Goal: Use online tool/utility: Use online tool/utility

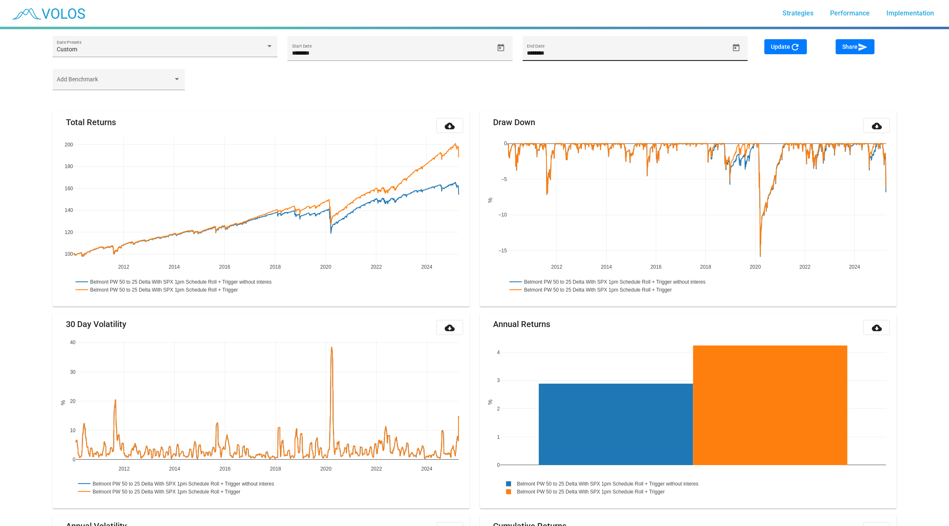
click at [735, 54] on button "Open calendar" at bounding box center [736, 47] width 15 height 15
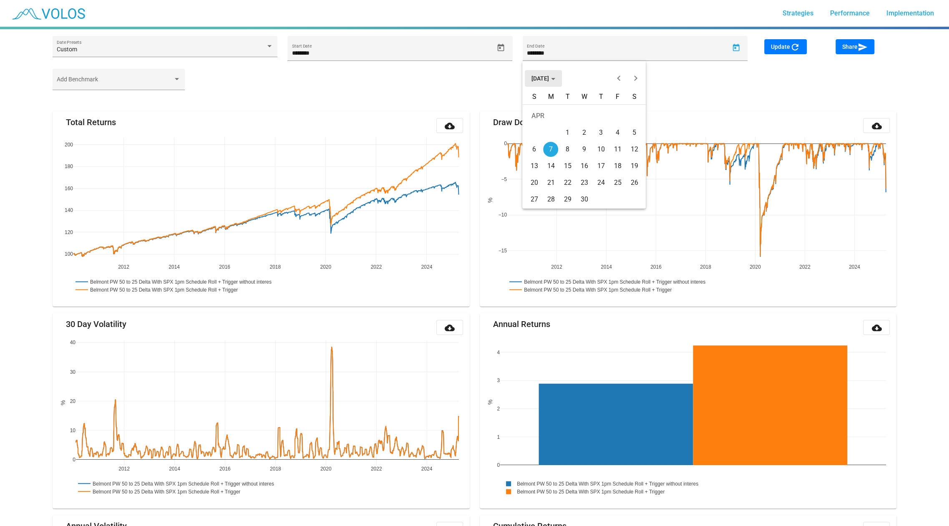
click at [536, 74] on button "[DATE]" at bounding box center [543, 78] width 37 height 17
click at [565, 138] on div "2025" at bounding box center [569, 137] width 26 height 15
click at [540, 155] on div "SEP" at bounding box center [540, 154] width 26 height 15
click at [571, 187] on div "23" at bounding box center [567, 182] width 15 height 15
click at [788, 54] on div "Update refresh" at bounding box center [794, 54] width 71 height 30
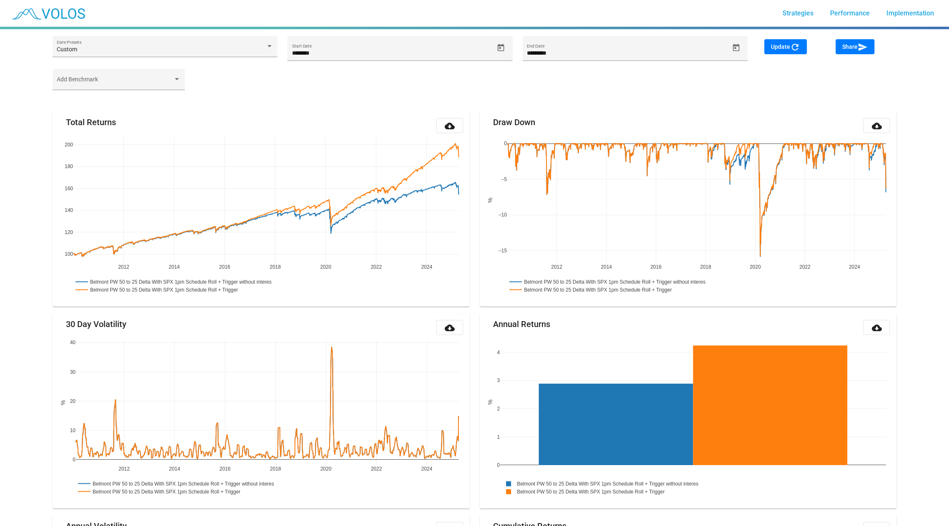
click at [788, 53] on button "Update refresh" at bounding box center [785, 46] width 43 height 15
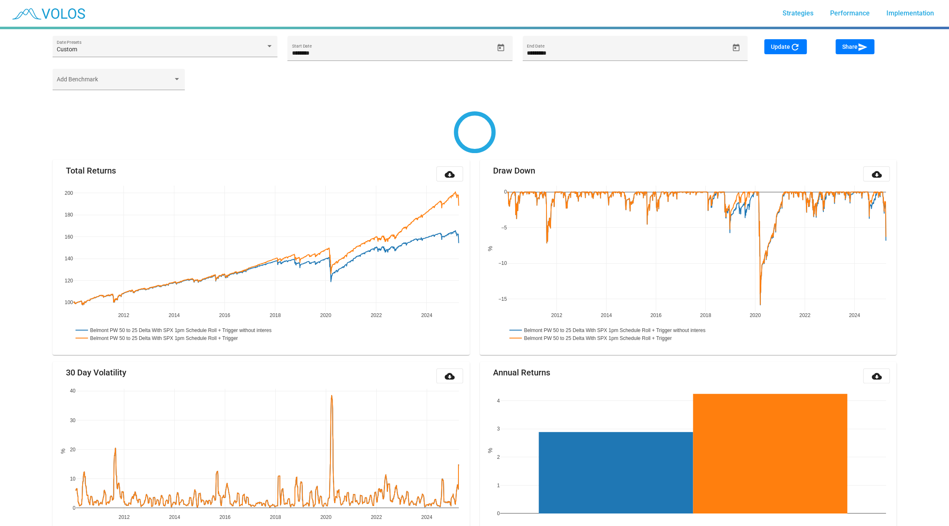
type input "*********"
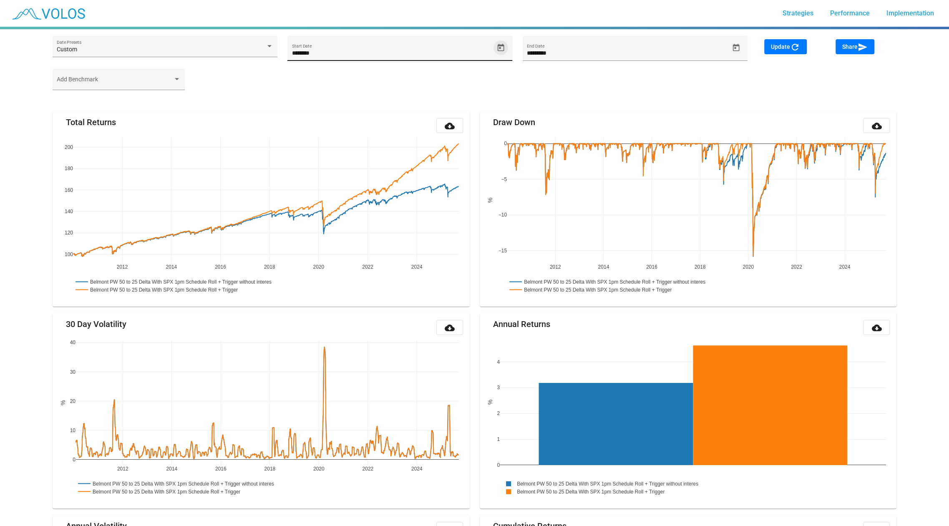
click at [501, 46] on icon "Open calendar" at bounding box center [500, 47] width 9 height 9
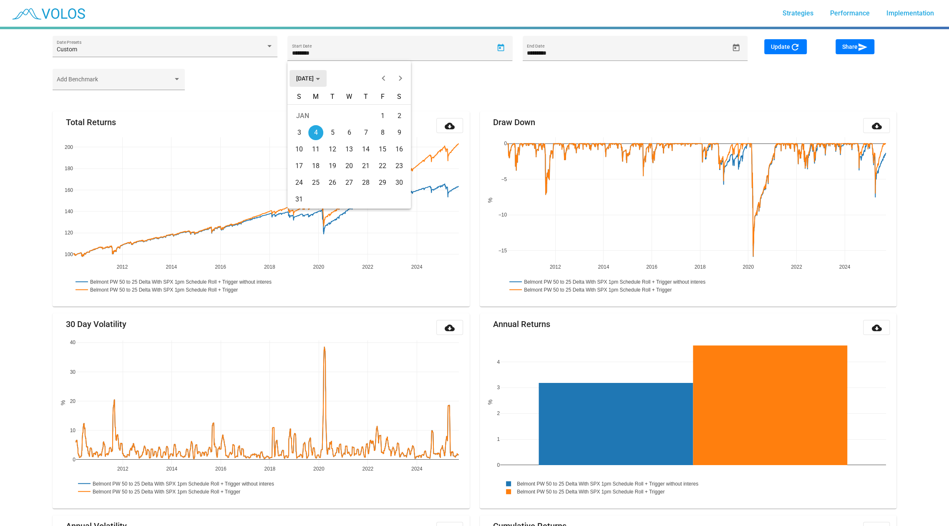
click at [312, 80] on span "[DATE]" at bounding box center [308, 78] width 24 height 7
click at [400, 82] on button "Next 20 years" at bounding box center [400, 78] width 17 height 17
click at [388, 121] on div "2023" at bounding box center [393, 120] width 26 height 15
click at [290, 128] on div "[DATE] FEB MAR APR MAY JUN [DATE] AUG SEP OCT NOV DEC" at bounding box center [348, 129] width 123 height 73
click at [299, 123] on div "JAN" at bounding box center [305, 120] width 26 height 15
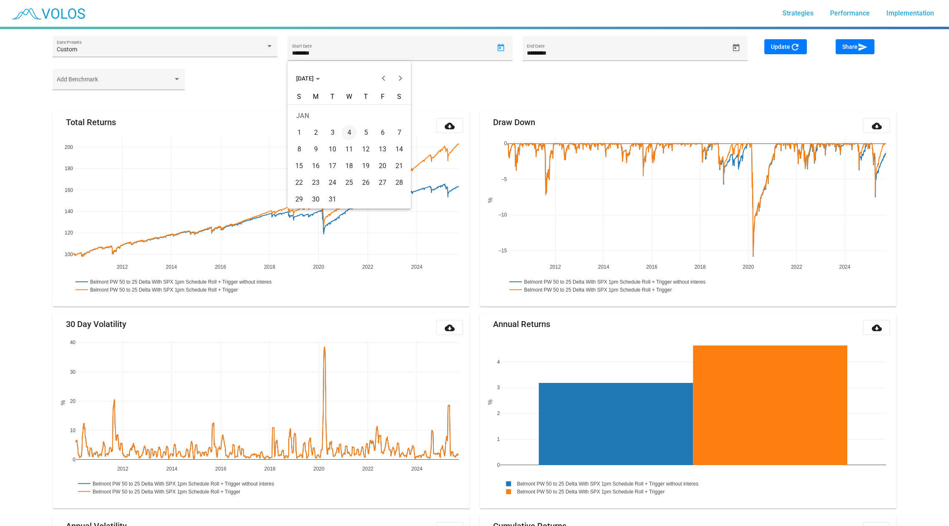
click at [303, 133] on div "1" at bounding box center [299, 132] width 15 height 15
click at [775, 40] on button "Update refresh" at bounding box center [785, 46] width 43 height 15
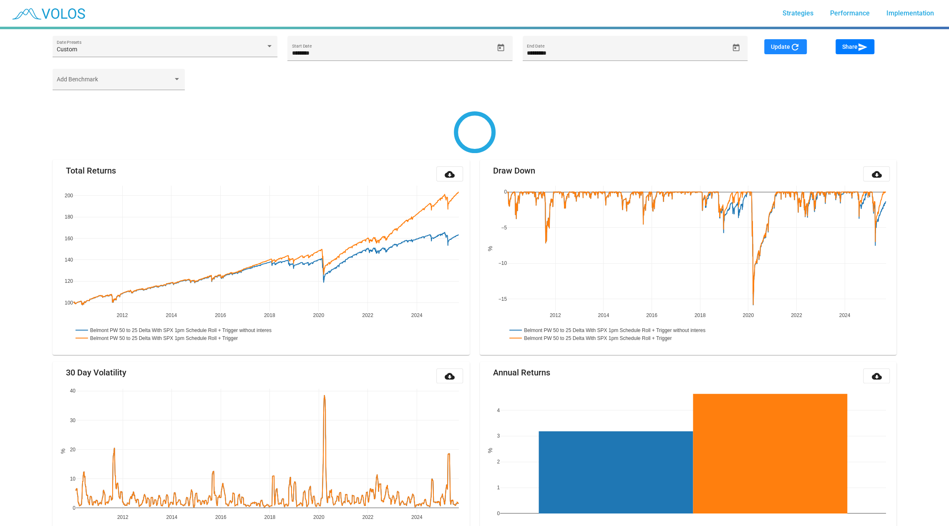
type input "********"
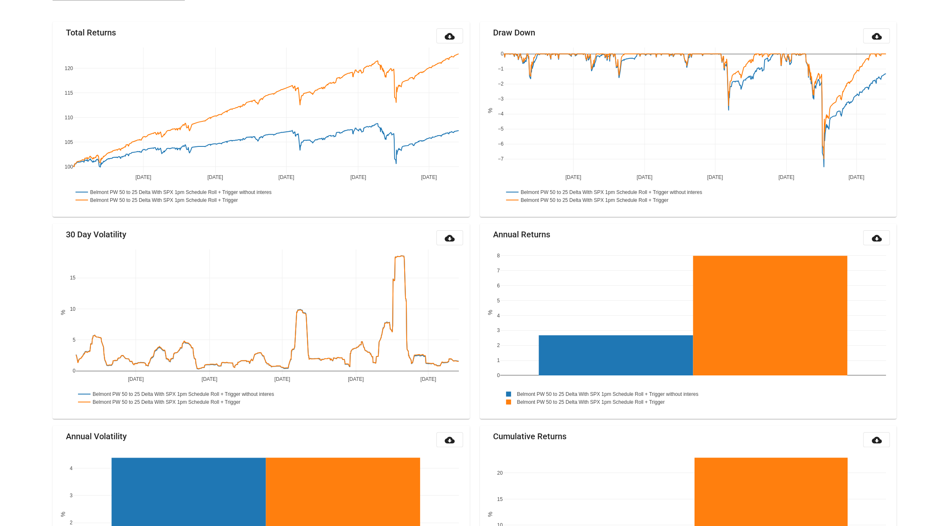
scroll to position [98, 0]
